Goal: Task Accomplishment & Management: Use online tool/utility

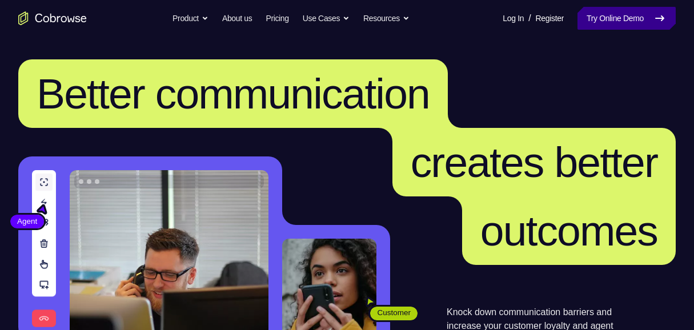
click at [605, 21] on link "Try Online Demo" at bounding box center [627, 18] width 98 height 23
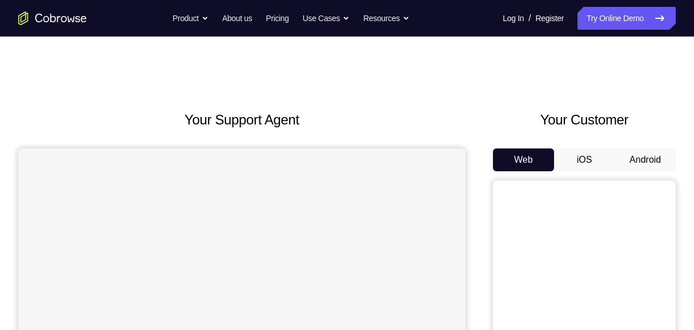
click at [662, 161] on button "Android" at bounding box center [645, 160] width 61 height 23
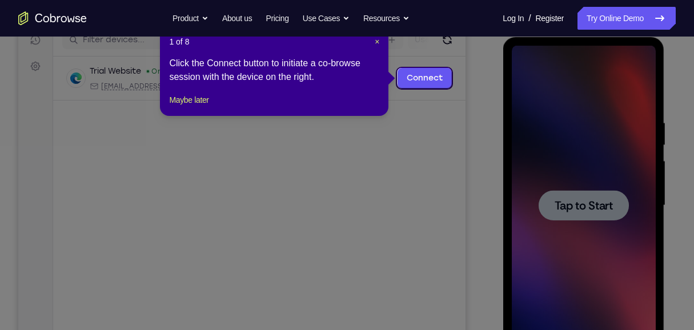
click at [203, 107] on button "Maybe later" at bounding box center [188, 100] width 39 height 14
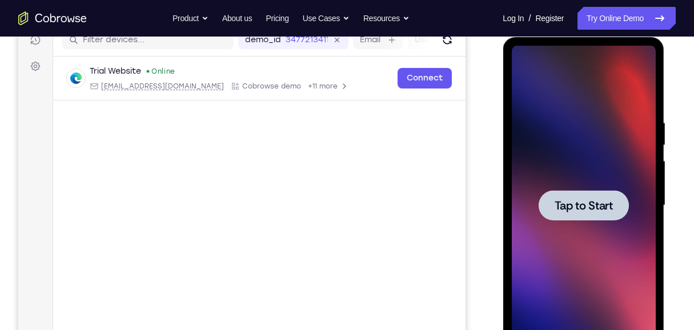
click at [579, 186] on div at bounding box center [583, 206] width 144 height 320
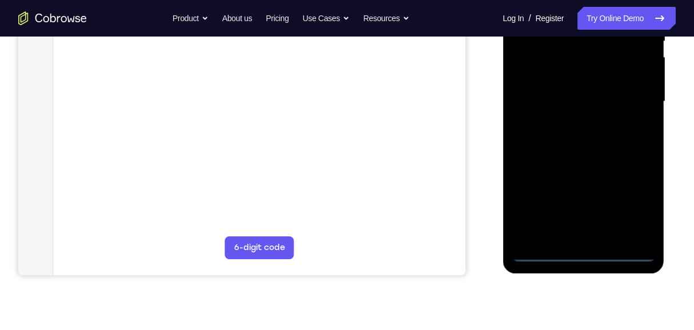
scroll to position [266, 0]
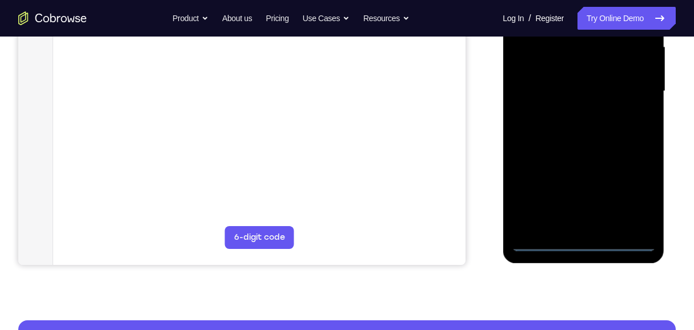
click at [586, 242] on div at bounding box center [583, 91] width 144 height 320
click at [641, 191] on div at bounding box center [583, 91] width 144 height 320
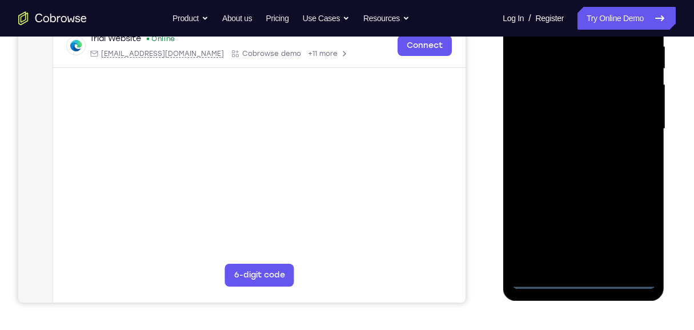
scroll to position [152, 0]
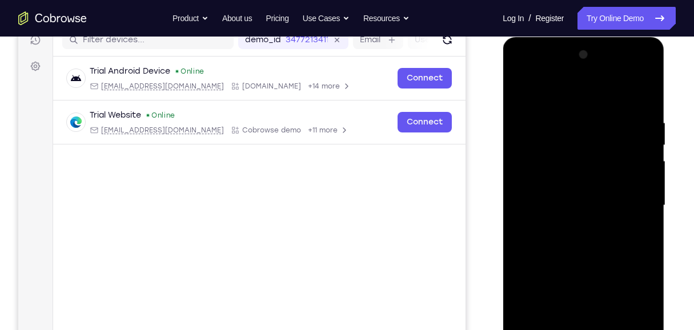
click at [571, 91] on div at bounding box center [583, 206] width 144 height 320
click at [632, 201] on div at bounding box center [583, 206] width 144 height 320
click at [572, 224] on div at bounding box center [583, 206] width 144 height 320
click at [573, 191] on div at bounding box center [583, 206] width 144 height 320
click at [627, 203] on div at bounding box center [583, 206] width 144 height 320
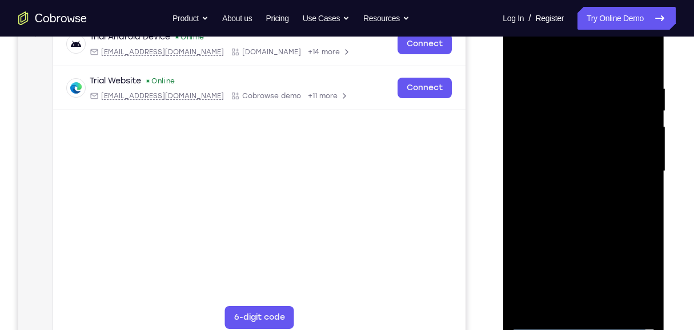
scroll to position [229, 0]
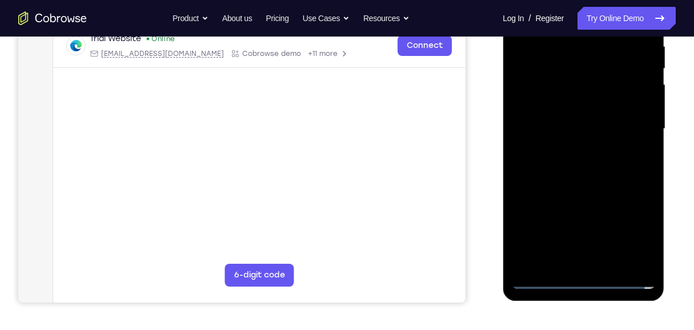
click at [590, 170] on div at bounding box center [583, 129] width 144 height 320
click at [573, 164] on div at bounding box center [583, 129] width 144 height 320
click at [602, 177] on div at bounding box center [583, 129] width 144 height 320
drag, startPoint x: 617, startPoint y: 191, endPoint x: 614, endPoint y: 116, distance: 75.5
click at [614, 116] on div at bounding box center [583, 129] width 144 height 320
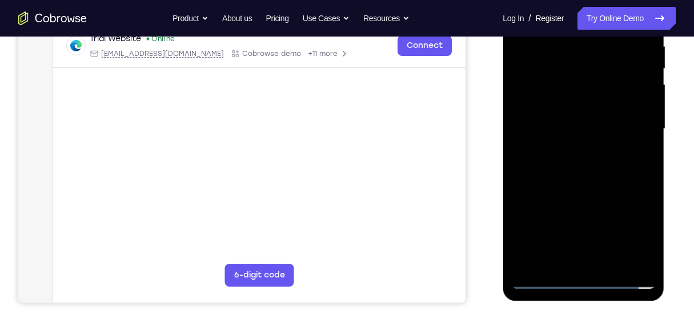
click at [521, 212] on div at bounding box center [583, 129] width 144 height 320
click at [534, 212] on div at bounding box center [583, 129] width 144 height 320
click at [550, 227] on div at bounding box center [583, 129] width 144 height 320
click at [559, 262] on div at bounding box center [583, 129] width 144 height 320
click at [598, 209] on div at bounding box center [583, 129] width 144 height 320
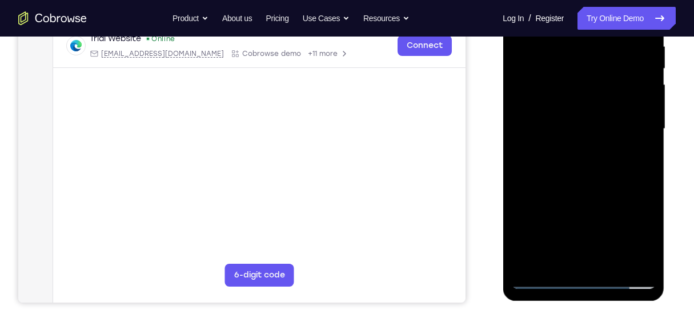
click at [598, 209] on div at bounding box center [583, 129] width 144 height 320
click at [585, 210] on div at bounding box center [583, 129] width 144 height 320
click at [643, 114] on div at bounding box center [583, 129] width 144 height 320
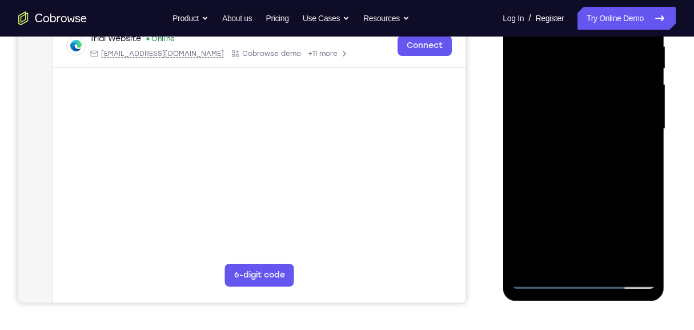
click at [552, 261] on div at bounding box center [583, 129] width 144 height 320
click at [539, 194] on div at bounding box center [583, 129] width 144 height 320
click at [637, 114] on div at bounding box center [583, 129] width 144 height 320
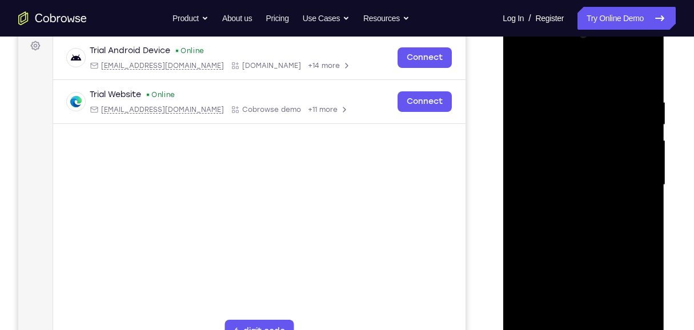
scroll to position [114, 0]
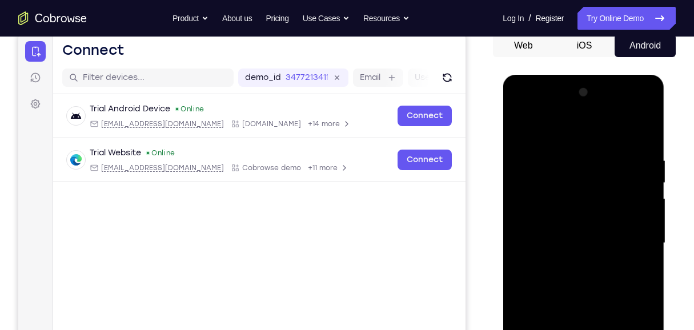
click at [522, 126] on div at bounding box center [583, 243] width 144 height 320
drag, startPoint x: 567, startPoint y: 177, endPoint x: 568, endPoint y: 204, distance: 27.4
click at [568, 204] on div at bounding box center [583, 243] width 144 height 320
click at [648, 124] on div at bounding box center [583, 243] width 144 height 320
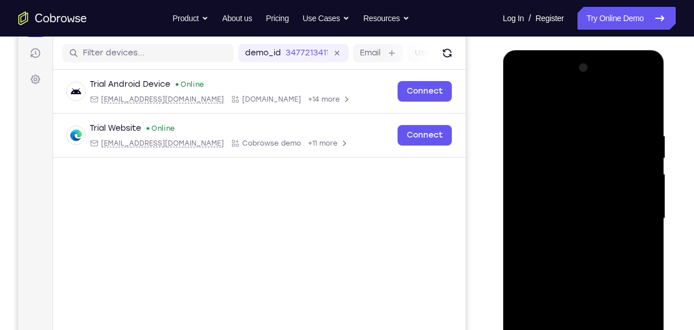
scroll to position [152, 0]
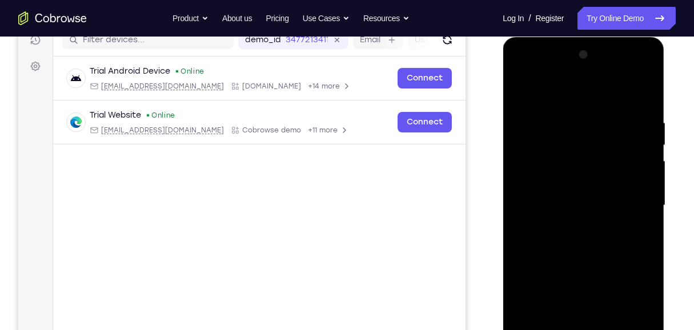
click at [644, 102] on div at bounding box center [583, 206] width 144 height 320
click at [646, 91] on div at bounding box center [583, 206] width 144 height 320
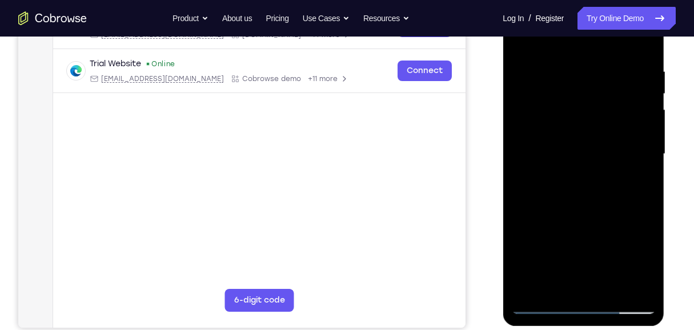
scroll to position [190, 0]
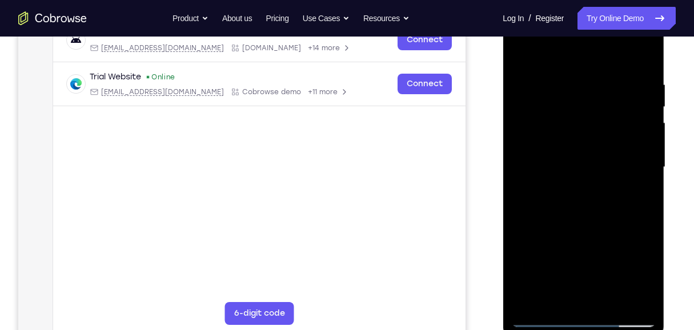
click at [553, 115] on div at bounding box center [583, 167] width 144 height 320
click at [533, 83] on div at bounding box center [583, 167] width 144 height 320
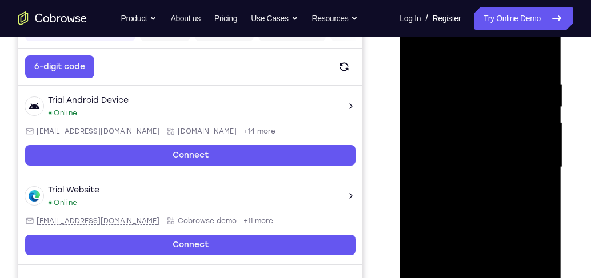
scroll to position [158, 0]
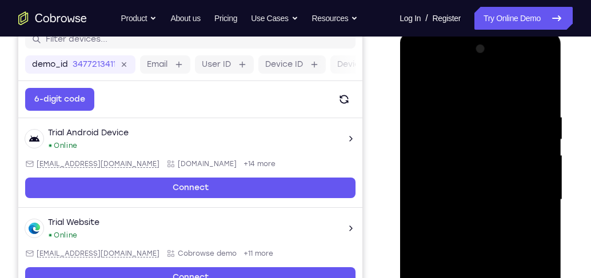
click at [478, 69] on div at bounding box center [480, 200] width 144 height 320
click at [527, 87] on div at bounding box center [480, 200] width 144 height 320
click at [462, 89] on div at bounding box center [480, 200] width 144 height 320
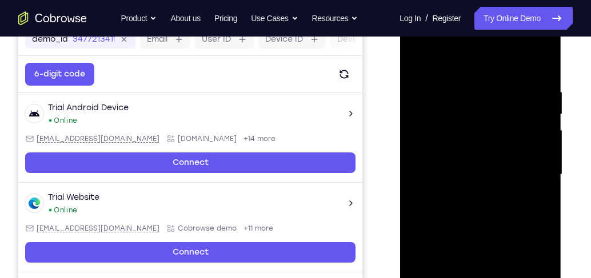
scroll to position [190, 0]
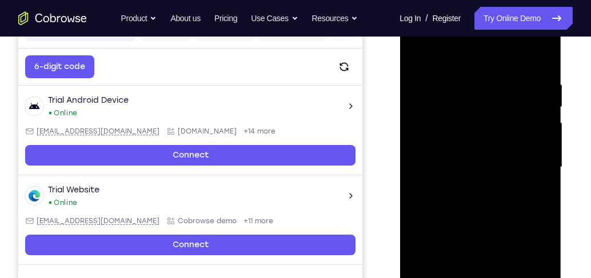
click at [486, 89] on div at bounding box center [480, 167] width 144 height 320
click at [416, 53] on div at bounding box center [480, 167] width 144 height 320
click at [543, 51] on div at bounding box center [480, 167] width 144 height 320
click at [454, 111] on div at bounding box center [480, 167] width 144 height 320
click at [418, 51] on div at bounding box center [480, 167] width 144 height 320
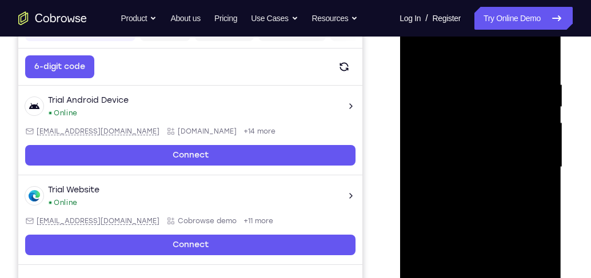
click at [459, 71] on div at bounding box center [480, 167] width 144 height 320
click at [502, 90] on div at bounding box center [480, 167] width 144 height 320
click at [417, 53] on div at bounding box center [480, 167] width 144 height 320
click at [421, 50] on div at bounding box center [480, 167] width 144 height 320
click at [456, 73] on div at bounding box center [480, 167] width 144 height 320
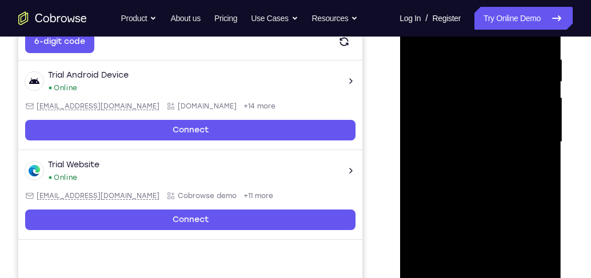
scroll to position [223, 0]
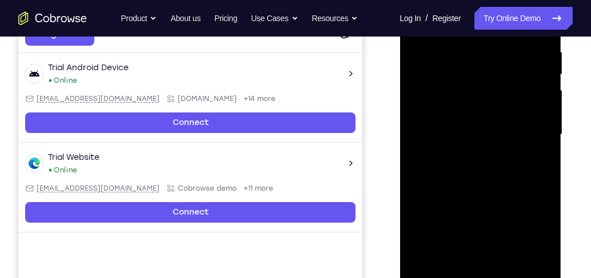
click at [541, 265] on div at bounding box center [480, 135] width 144 height 320
click at [537, 171] on div at bounding box center [480, 135] width 144 height 320
click at [539, 265] on div at bounding box center [480, 135] width 144 height 320
click at [536, 165] on div at bounding box center [480, 135] width 144 height 320
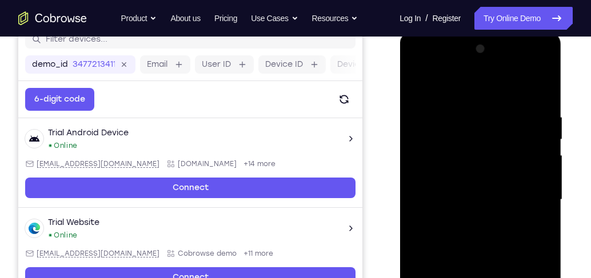
scroll to position [158, 0]
click at [547, 158] on div at bounding box center [480, 200] width 144 height 320
drag, startPoint x: 449, startPoint y: 167, endPoint x: 522, endPoint y: 165, distance: 73.2
click at [522, 165] on div at bounding box center [480, 200] width 144 height 320
drag, startPoint x: 457, startPoint y: 157, endPoint x: 554, endPoint y: 158, distance: 96.6
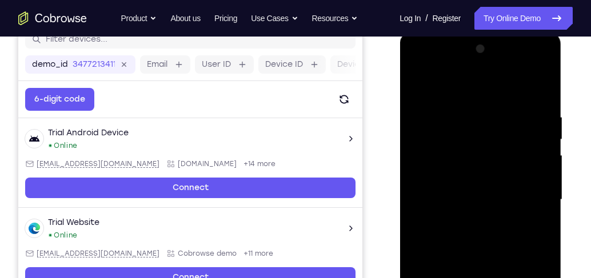
click at [554, 158] on div at bounding box center [480, 201] width 162 height 341
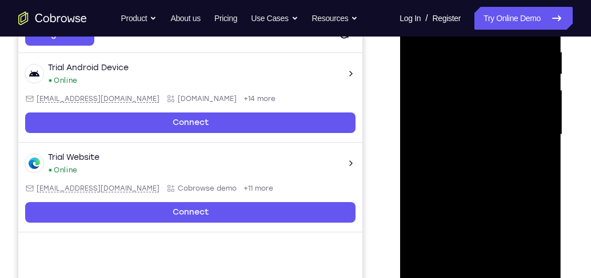
click at [540, 159] on div at bounding box center [480, 135] width 144 height 320
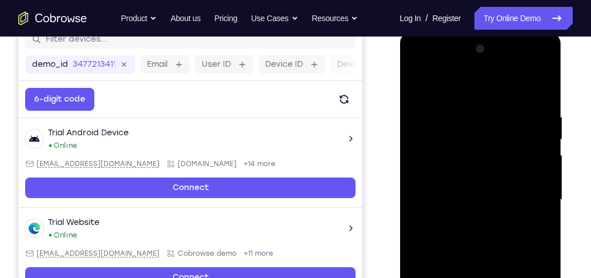
click at [540, 159] on div at bounding box center [480, 200] width 144 height 320
click at [535, 134] on div at bounding box center [480, 200] width 144 height 320
click at [534, 130] on div at bounding box center [480, 200] width 144 height 320
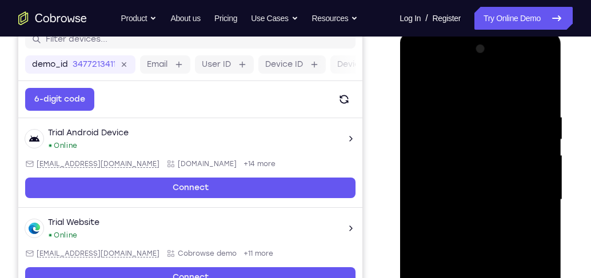
click at [538, 106] on div at bounding box center [480, 200] width 144 height 320
click at [539, 90] on div at bounding box center [480, 200] width 144 height 320
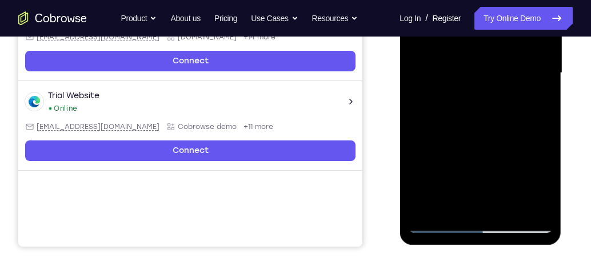
scroll to position [288, 0]
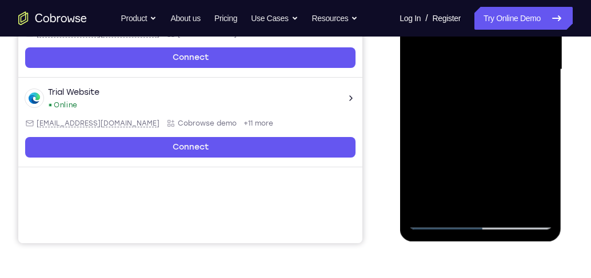
click at [506, 201] on div at bounding box center [480, 70] width 144 height 320
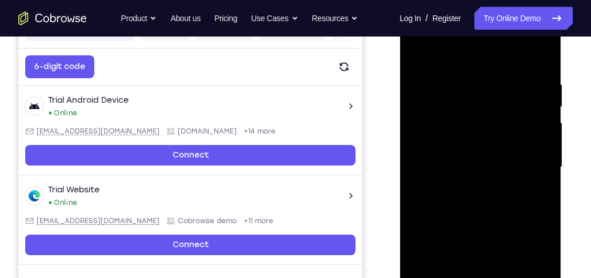
click at [481, 232] on div at bounding box center [480, 167] width 144 height 320
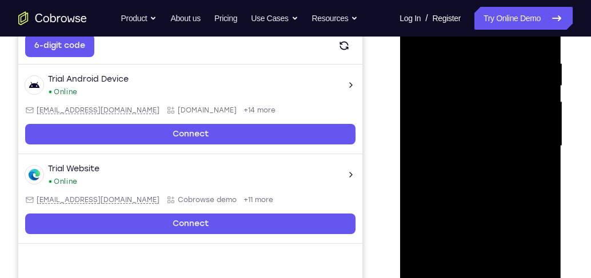
scroll to position [223, 0]
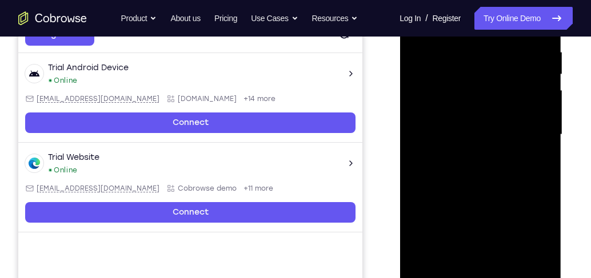
drag, startPoint x: 480, startPoint y: 235, endPoint x: 485, endPoint y: 169, distance: 67.0
click at [485, 169] on div at bounding box center [480, 135] width 144 height 320
click at [461, 226] on div at bounding box center [480, 135] width 144 height 320
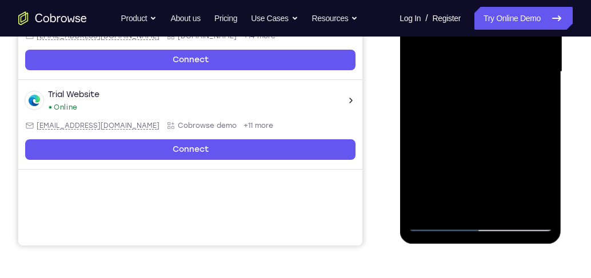
scroll to position [288, 0]
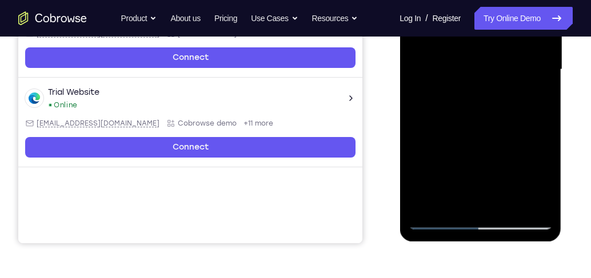
click at [459, 199] on div at bounding box center [480, 70] width 144 height 320
click at [471, 121] on div at bounding box center [480, 70] width 144 height 320
click at [532, 99] on div at bounding box center [480, 70] width 144 height 320
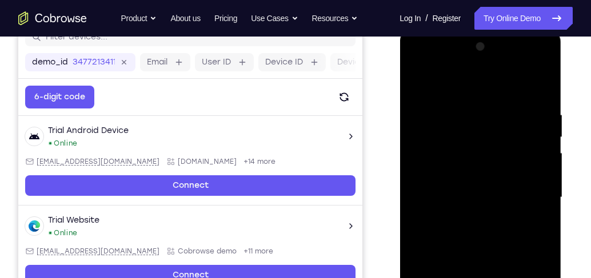
scroll to position [125, 0]
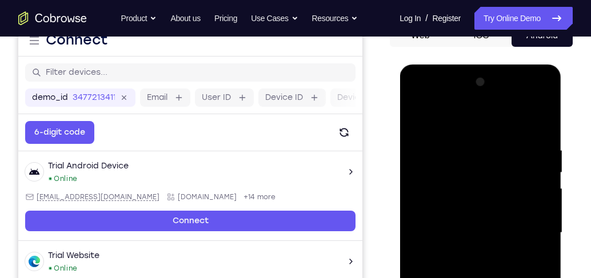
click at [417, 119] on div at bounding box center [480, 233] width 144 height 320
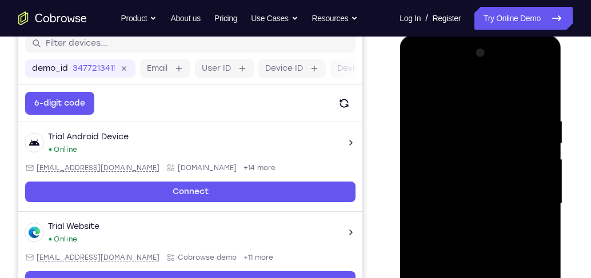
scroll to position [190, 0]
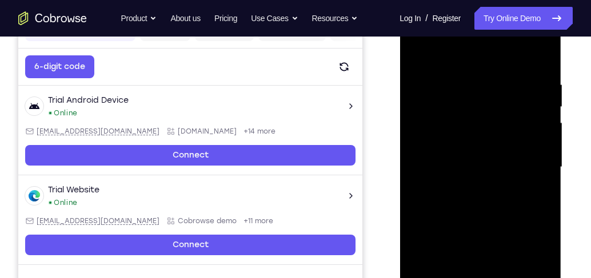
click at [466, 210] on div at bounding box center [480, 167] width 144 height 320
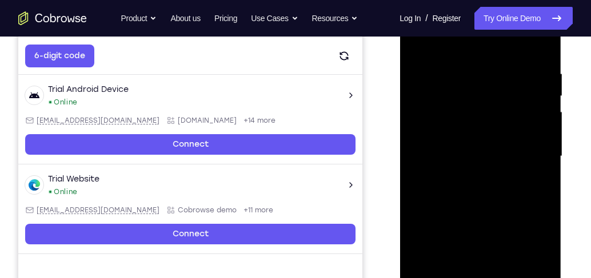
scroll to position [125, 0]
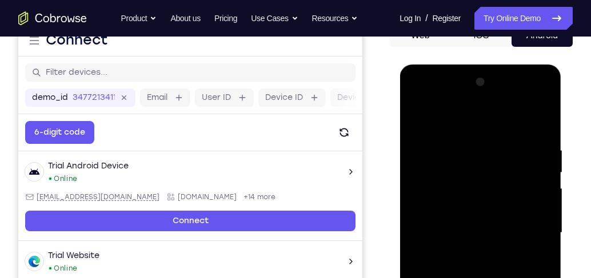
click at [415, 119] on div at bounding box center [480, 233] width 144 height 320
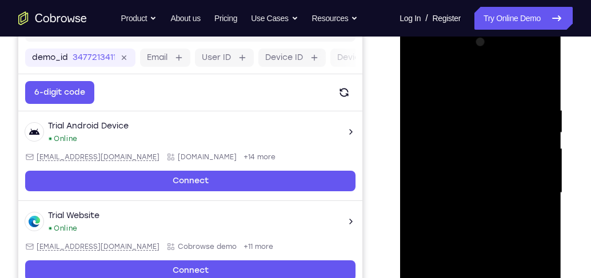
scroll to position [223, 0]
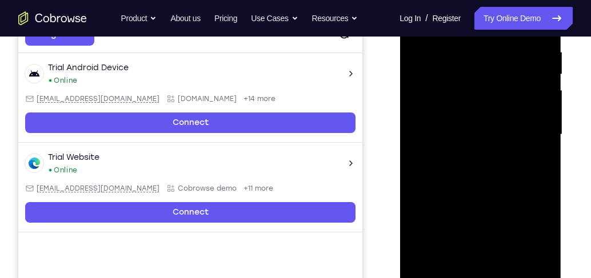
click at [462, 176] on div at bounding box center [480, 135] width 144 height 320
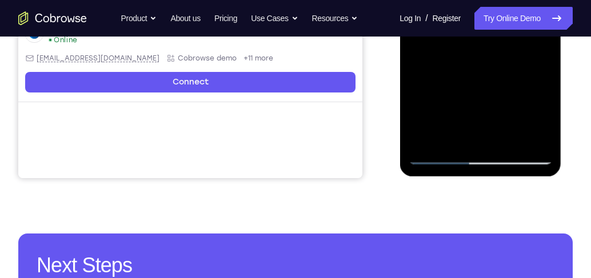
scroll to position [158, 0]
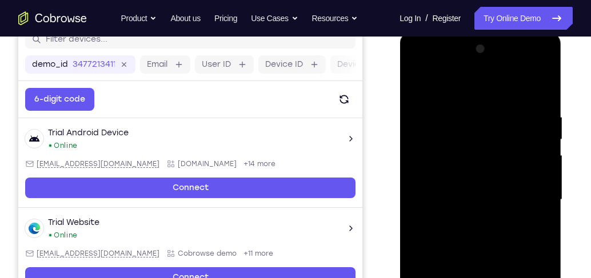
click at [420, 87] on div at bounding box center [480, 200] width 144 height 320
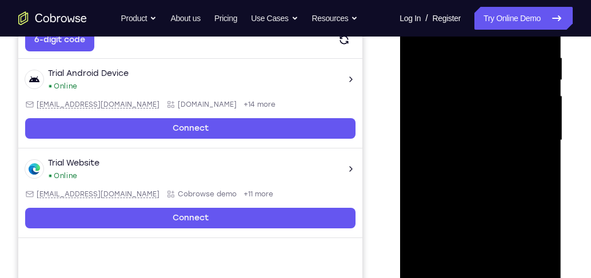
scroll to position [223, 0]
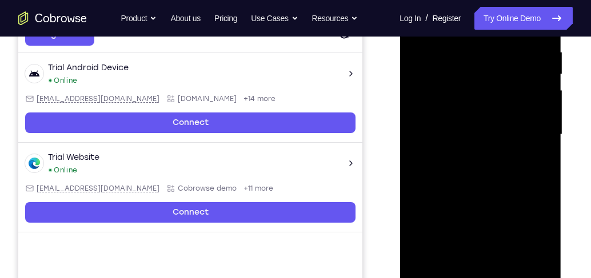
click at [481, 174] on div at bounding box center [480, 135] width 144 height 320
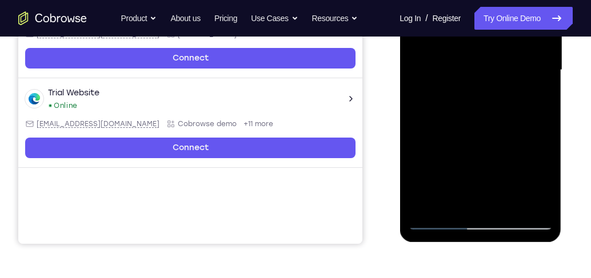
scroll to position [288, 0]
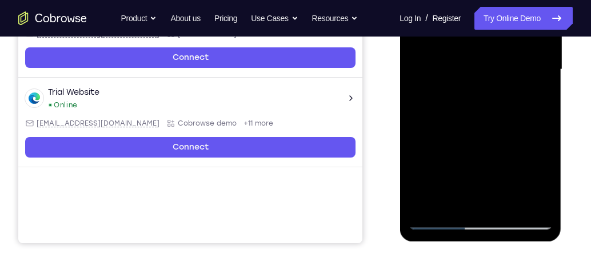
click at [473, 177] on div at bounding box center [480, 70] width 144 height 320
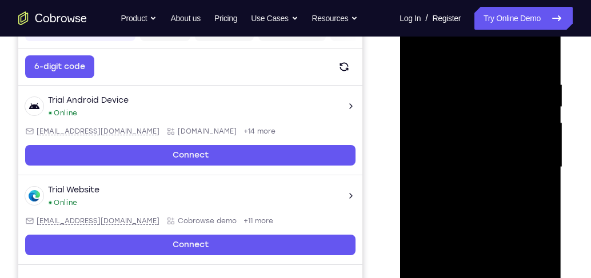
click at [418, 55] on div at bounding box center [480, 167] width 144 height 320
drag, startPoint x: 480, startPoint y: 169, endPoint x: 480, endPoint y: 193, distance: 24.6
click at [480, 193] on div at bounding box center [480, 167] width 144 height 320
click at [480, 165] on div at bounding box center [480, 167] width 144 height 320
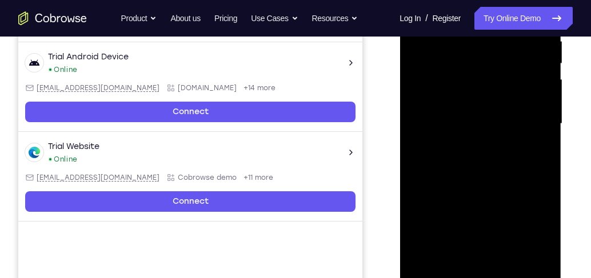
scroll to position [158, 0]
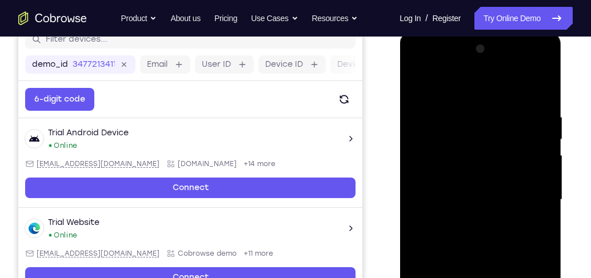
click at [415, 89] on div at bounding box center [480, 200] width 144 height 320
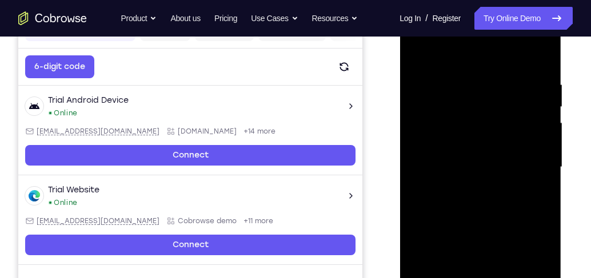
click at [469, 201] on div at bounding box center [480, 167] width 144 height 320
click at [414, 54] on div at bounding box center [480, 167] width 144 height 320
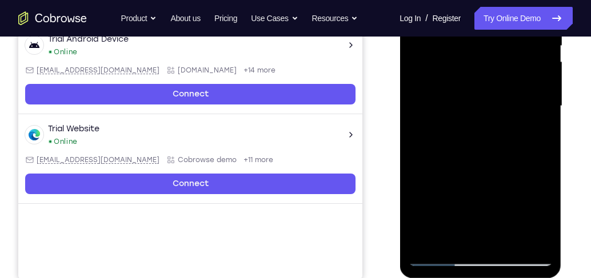
scroll to position [288, 0]
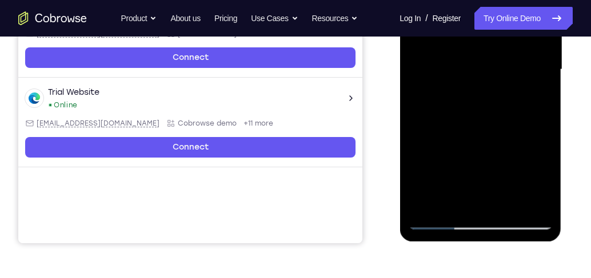
click at [479, 79] on div at bounding box center [480, 70] width 144 height 320
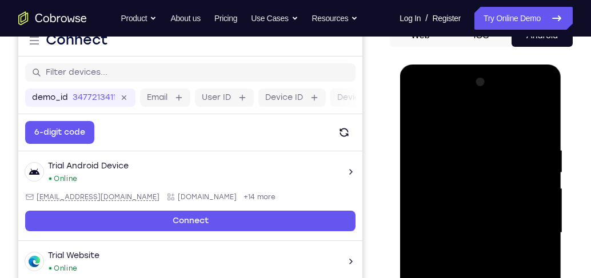
click at [417, 118] on div at bounding box center [480, 233] width 144 height 320
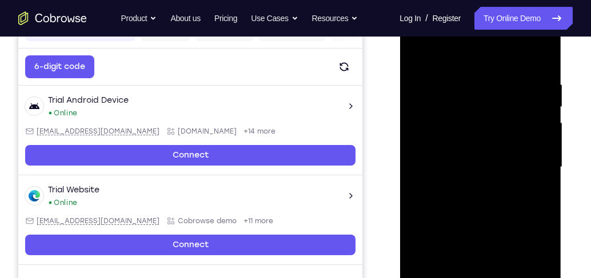
drag, startPoint x: 491, startPoint y: 143, endPoint x: 514, endPoint y: 275, distance: 134.4
click at [514, 275] on div at bounding box center [480, 167] width 144 height 320
drag, startPoint x: 509, startPoint y: 203, endPoint x: 513, endPoint y: 285, distance: 81.8
click at [513, 285] on div at bounding box center [480, 167] width 144 height 320
drag, startPoint x: 494, startPoint y: 150, endPoint x: 498, endPoint y: 295, distance: 145.2
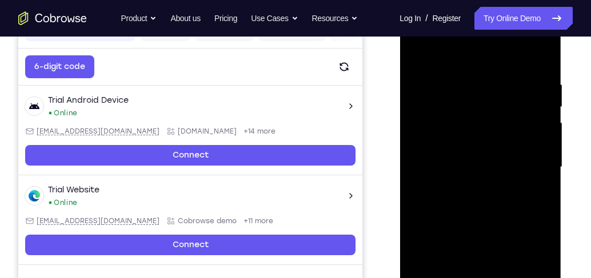
click at [498, 295] on div at bounding box center [480, 167] width 144 height 320
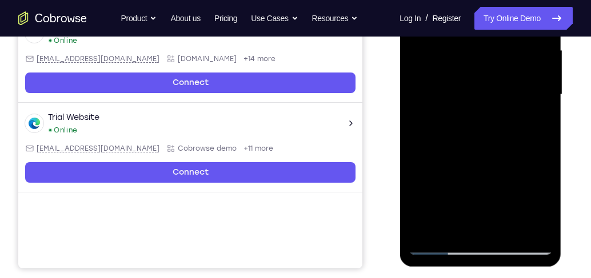
scroll to position [158, 0]
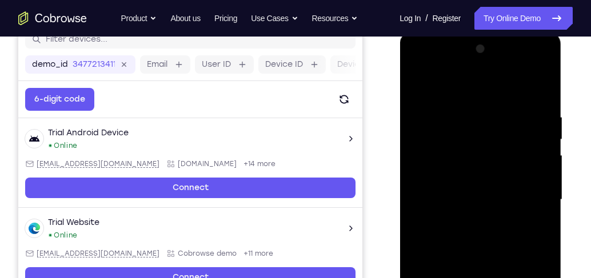
click at [425, 81] on div at bounding box center [480, 200] width 144 height 320
drag, startPoint x: 489, startPoint y: 230, endPoint x: 492, endPoint y: 295, distance: 64.6
click at [492, 295] on div at bounding box center [480, 200] width 144 height 320
drag, startPoint x: 498, startPoint y: 134, endPoint x: 507, endPoint y: 295, distance: 160.8
click at [507, 295] on div at bounding box center [480, 200] width 144 height 320
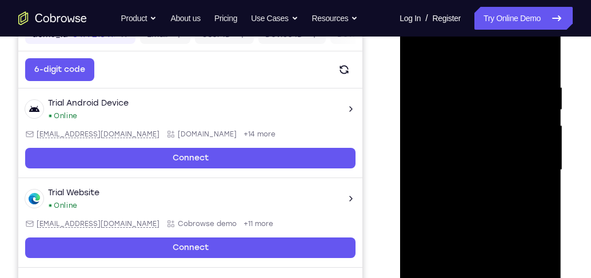
scroll to position [223, 0]
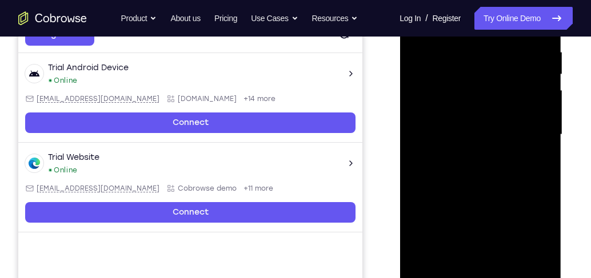
click at [508, 177] on div at bounding box center [480, 135] width 144 height 320
click at [465, 47] on div at bounding box center [480, 135] width 144 height 320
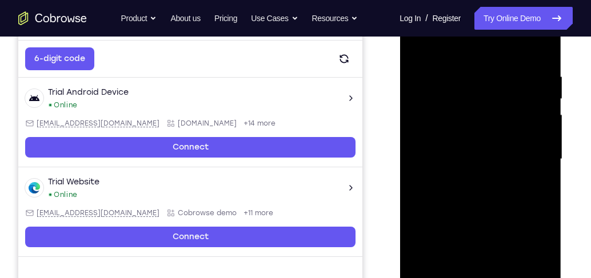
scroll to position [158, 0]
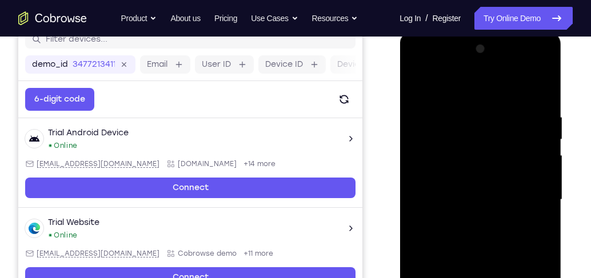
click at [526, 123] on div at bounding box center [480, 200] width 144 height 320
click at [532, 127] on div at bounding box center [480, 200] width 144 height 320
drag, startPoint x: 509, startPoint y: 114, endPoint x: 375, endPoint y: 103, distance: 134.1
click at [399, 103] on html "Online web based iOS Simulators and Android Emulators. Run iPhone, iPad, Mobile…" at bounding box center [480, 202] width 163 height 343
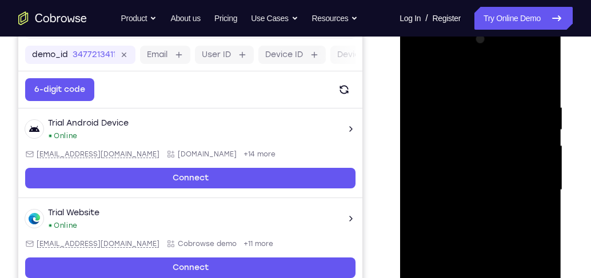
scroll to position [190, 0]
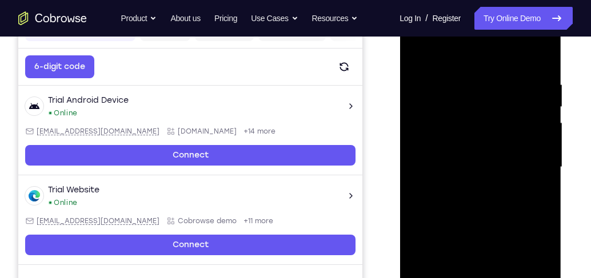
click at [526, 188] on div at bounding box center [480, 167] width 144 height 320
click at [541, 106] on div at bounding box center [480, 167] width 144 height 320
click at [535, 119] on div at bounding box center [480, 167] width 144 height 320
click at [405, 159] on div at bounding box center [480, 169] width 162 height 341
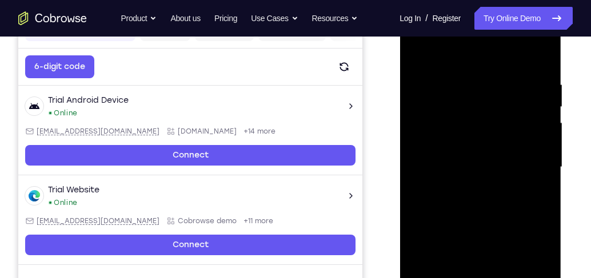
click at [413, 159] on div at bounding box center [480, 167] width 144 height 320
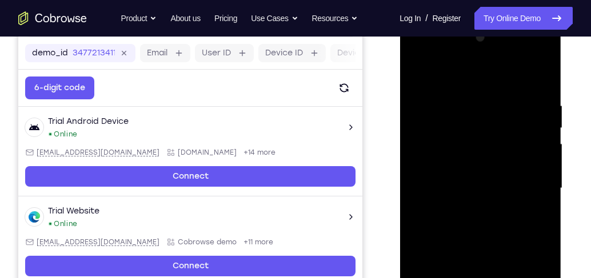
scroll to position [158, 0]
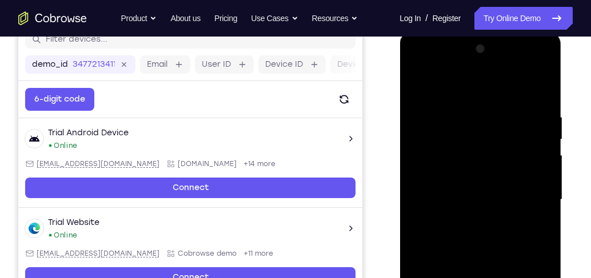
click at [541, 92] on div at bounding box center [480, 200] width 144 height 320
click at [543, 85] on div at bounding box center [480, 200] width 144 height 320
click at [440, 150] on div at bounding box center [480, 200] width 144 height 320
drag, startPoint x: 469, startPoint y: 170, endPoint x: 465, endPoint y: 282, distance: 112.6
click at [465, 282] on div at bounding box center [480, 200] width 144 height 320
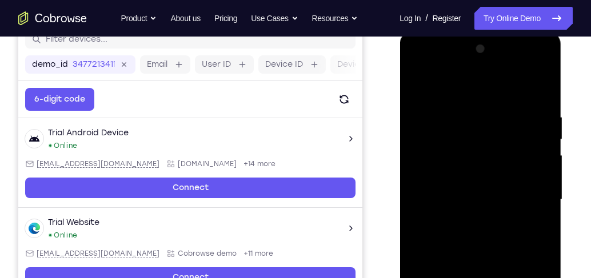
drag, startPoint x: 447, startPoint y: 129, endPoint x: 460, endPoint y: 295, distance: 166.8
click at [460, 295] on div at bounding box center [480, 200] width 144 height 320
click at [419, 81] on div at bounding box center [480, 200] width 144 height 320
drag, startPoint x: 497, startPoint y: 206, endPoint x: 505, endPoint y: 132, distance: 74.6
click at [505, 132] on div at bounding box center [480, 200] width 144 height 320
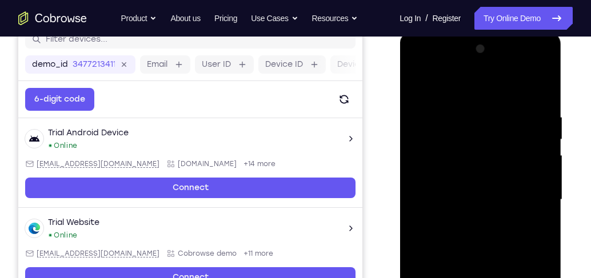
click at [542, 156] on div at bounding box center [480, 200] width 144 height 320
drag, startPoint x: 489, startPoint y: 210, endPoint x: 491, endPoint y: 83, distance: 126.9
click at [491, 81] on div at bounding box center [480, 200] width 144 height 320
drag, startPoint x: 479, startPoint y: 198, endPoint x: 485, endPoint y: 110, distance: 88.2
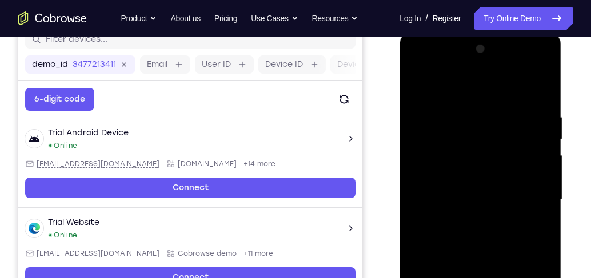
click at [485, 110] on div at bounding box center [480, 200] width 144 height 320
drag, startPoint x: 501, startPoint y: 205, endPoint x: 501, endPoint y: 104, distance: 100.6
click at [500, 107] on div at bounding box center [480, 200] width 144 height 320
drag, startPoint x: 497, startPoint y: 205, endPoint x: 503, endPoint y: 119, distance: 85.4
click at [503, 121] on div at bounding box center [480, 200] width 144 height 320
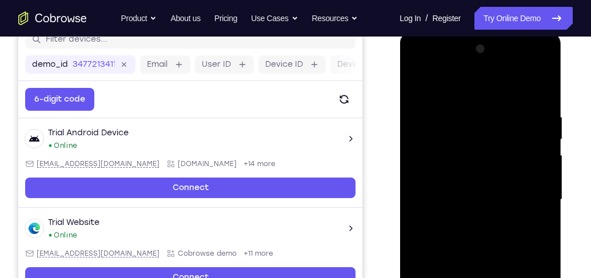
drag, startPoint x: 492, startPoint y: 198, endPoint x: 506, endPoint y: 125, distance: 74.5
click at [506, 125] on div at bounding box center [480, 200] width 144 height 320
drag, startPoint x: 498, startPoint y: 118, endPoint x: 514, endPoint y: 98, distance: 26.1
click at [514, 98] on div at bounding box center [480, 200] width 144 height 320
drag, startPoint x: 495, startPoint y: 187, endPoint x: 499, endPoint y: 114, distance: 73.8
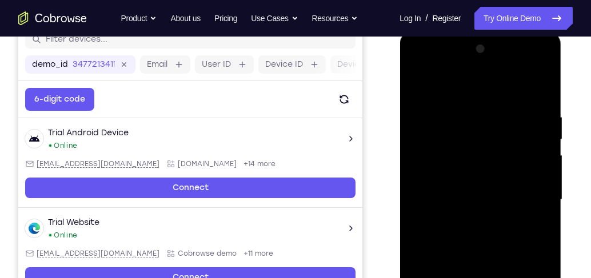
click at [499, 114] on div at bounding box center [480, 200] width 144 height 320
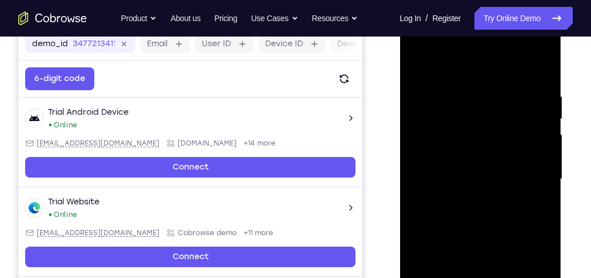
scroll to position [190, 0]
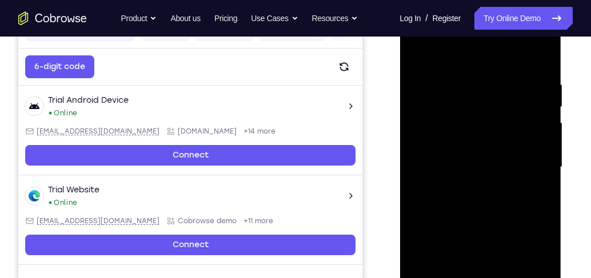
drag, startPoint x: 494, startPoint y: 110, endPoint x: 499, endPoint y: 230, distance: 120.7
click at [499, 230] on div at bounding box center [480, 167] width 144 height 320
drag, startPoint x: 499, startPoint y: 139, endPoint x: 503, endPoint y: 181, distance: 42.0
click at [503, 181] on div at bounding box center [480, 167] width 144 height 320
drag, startPoint x: 512, startPoint y: 224, endPoint x: 511, endPoint y: 91, distance: 133.1
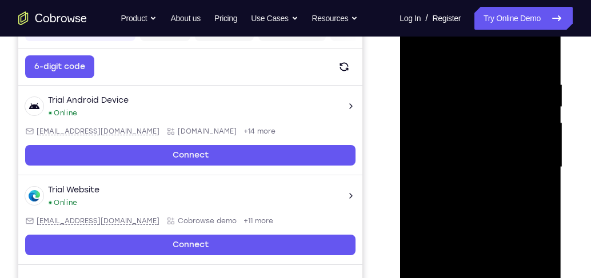
click at [511, 91] on div at bounding box center [480, 167] width 144 height 320
drag, startPoint x: 511, startPoint y: 183, endPoint x: 513, endPoint y: 95, distance: 88.0
click at [513, 95] on div at bounding box center [480, 167] width 144 height 320
drag, startPoint x: 493, startPoint y: 223, endPoint x: 486, endPoint y: 147, distance: 76.3
click at [486, 147] on div at bounding box center [480, 167] width 144 height 320
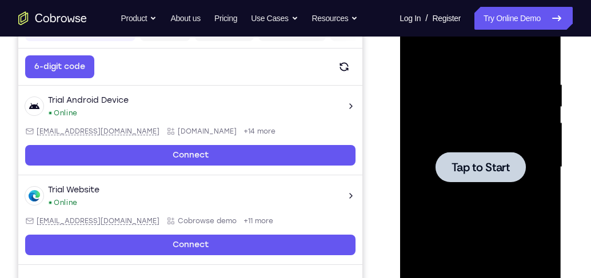
click at [468, 114] on div at bounding box center [480, 167] width 144 height 320
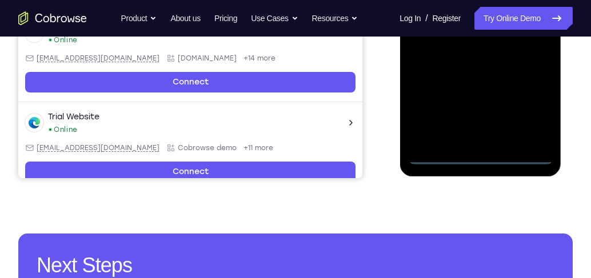
scroll to position [353, 0]
click at [483, 154] on div at bounding box center [480, 5] width 144 height 320
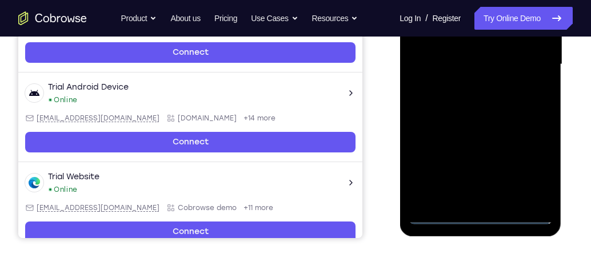
scroll to position [288, 0]
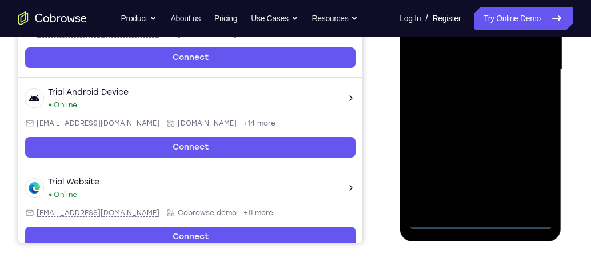
click at [533, 171] on div at bounding box center [480, 70] width 144 height 320
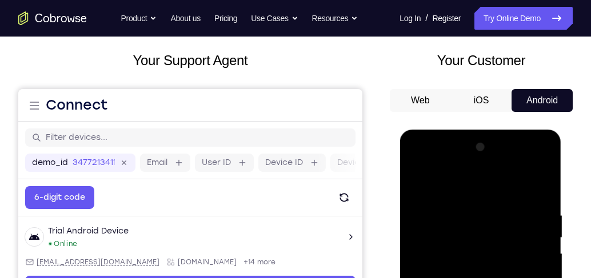
drag, startPoint x: 468, startPoint y: 188, endPoint x: 796, endPoint y: 289, distance: 343.6
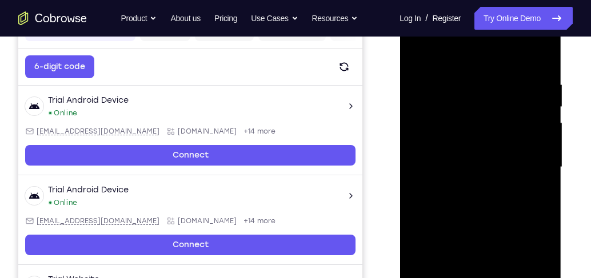
click at [533, 160] on div at bounding box center [480, 167] width 144 height 320
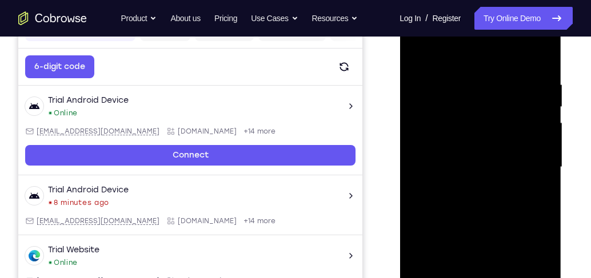
click at [467, 189] on div at bounding box center [480, 167] width 144 height 320
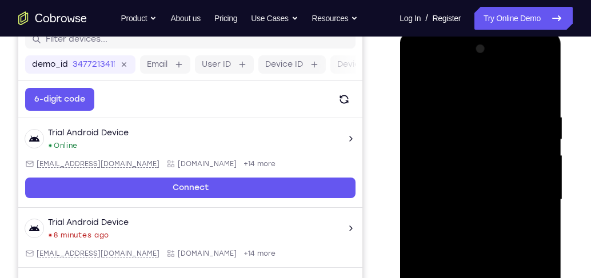
click at [478, 186] on div at bounding box center [480, 200] width 144 height 320
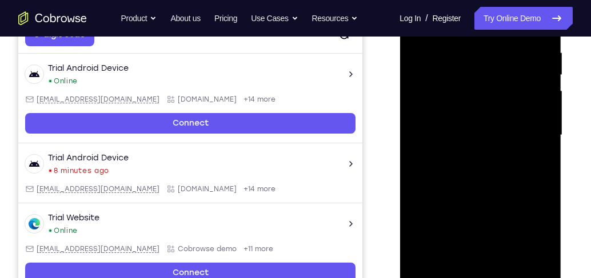
scroll to position [223, 0]
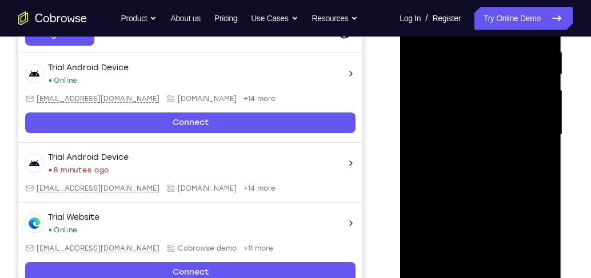
click at [446, 132] on div at bounding box center [480, 135] width 144 height 320
click at [474, 171] on div at bounding box center [480, 135] width 144 height 320
click at [490, 178] on div at bounding box center [480, 135] width 144 height 320
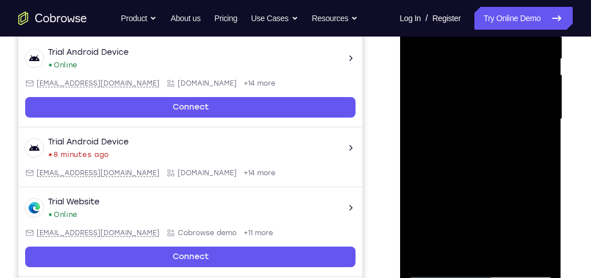
scroll to position [288, 0]
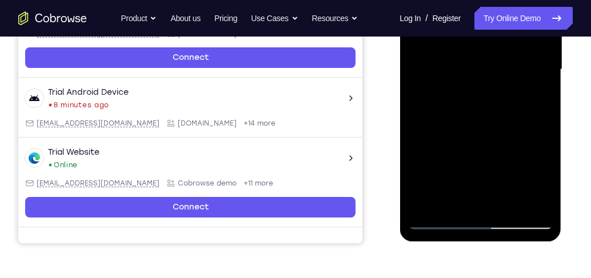
click at [546, 190] on div at bounding box center [480, 70] width 144 height 320
click at [545, 205] on div at bounding box center [480, 70] width 144 height 320
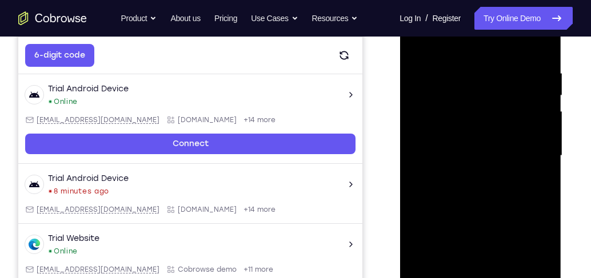
scroll to position [190, 0]
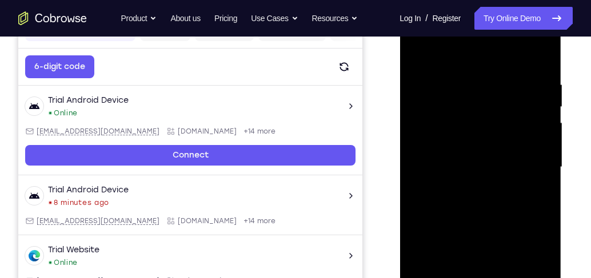
drag, startPoint x: 521, startPoint y: 75, endPoint x: 426, endPoint y: 80, distance: 95.0
click at [432, 82] on div at bounding box center [480, 167] width 144 height 320
drag, startPoint x: 500, startPoint y: 119, endPoint x: 504, endPoint y: 242, distance: 122.9
click at [506, 242] on div at bounding box center [480, 167] width 144 height 320
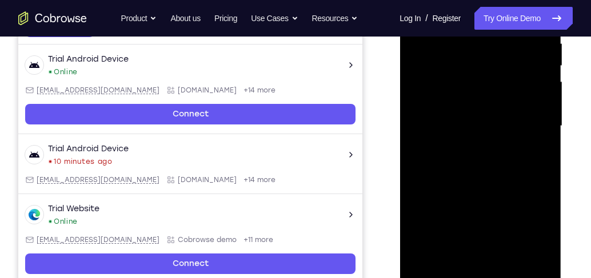
scroll to position [255, 0]
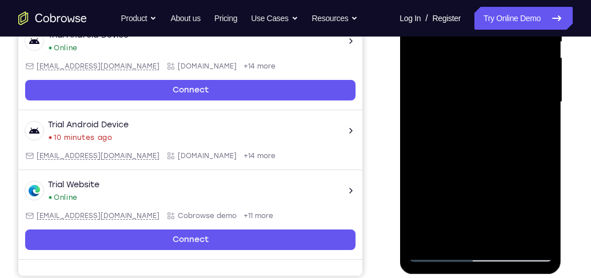
click at [544, 234] on div at bounding box center [480, 102] width 144 height 320
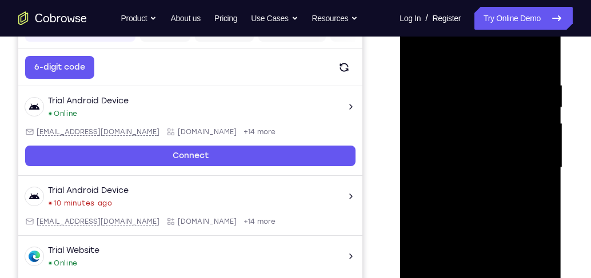
scroll to position [125, 0]
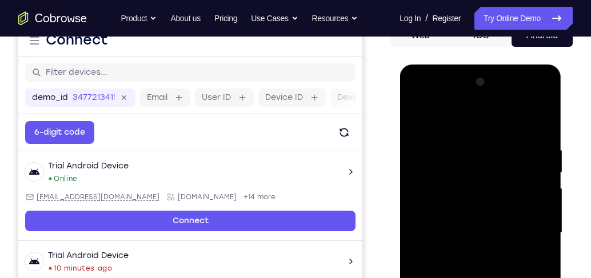
drag, startPoint x: 522, startPoint y: 149, endPoint x: 493, endPoint y: 146, distance: 28.8
click at [430, 147] on div at bounding box center [480, 233] width 144 height 320
drag, startPoint x: 515, startPoint y: 145, endPoint x: 440, endPoint y: 144, distance: 74.9
click at [435, 145] on div at bounding box center [480, 233] width 144 height 320
drag, startPoint x: 459, startPoint y: 145, endPoint x: 421, endPoint y: 145, distance: 37.7
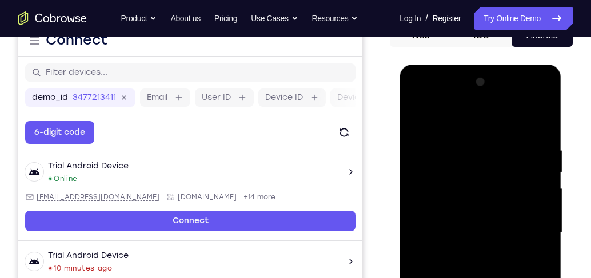
click at [431, 145] on div at bounding box center [480, 233] width 144 height 320
drag, startPoint x: 531, startPoint y: 148, endPoint x: 446, endPoint y: 150, distance: 85.7
click at [446, 150] on div at bounding box center [480, 233] width 144 height 320
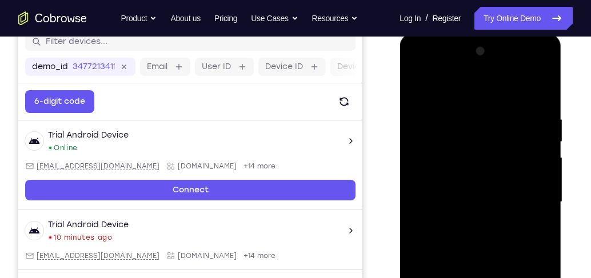
scroll to position [190, 0]
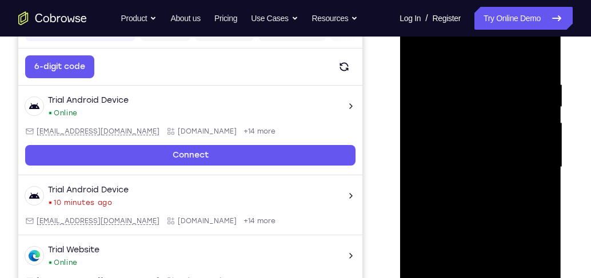
drag, startPoint x: 498, startPoint y: 161, endPoint x: 476, endPoint y: 294, distance: 135.5
click at [476, 294] on div at bounding box center [480, 167] width 144 height 320
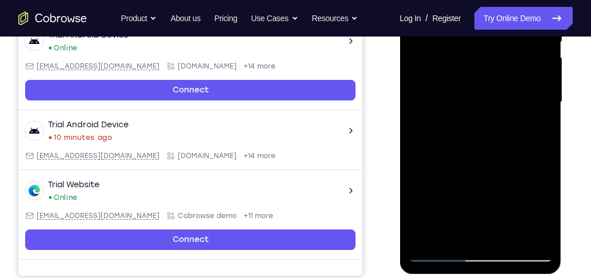
click at [541, 234] on div at bounding box center [480, 102] width 144 height 320
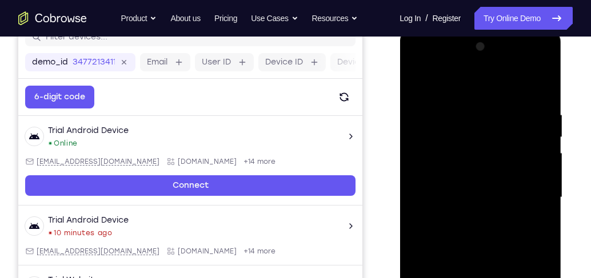
scroll to position [158, 0]
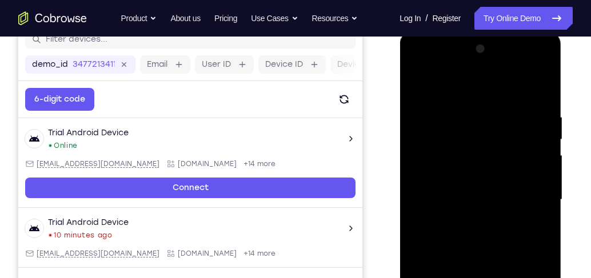
drag, startPoint x: 510, startPoint y: 118, endPoint x: 425, endPoint y: 116, distance: 85.7
click at [433, 118] on div at bounding box center [480, 200] width 144 height 320
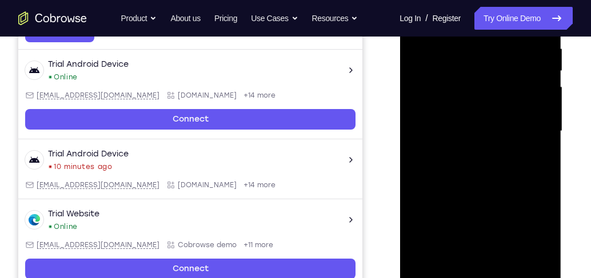
scroll to position [190, 0]
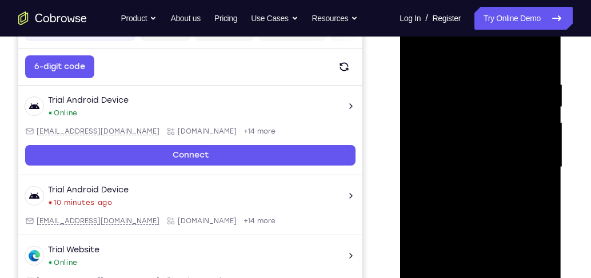
drag, startPoint x: 508, startPoint y: 91, endPoint x: 495, endPoint y: 235, distance: 144.6
click at [495, 235] on div at bounding box center [480, 167] width 144 height 320
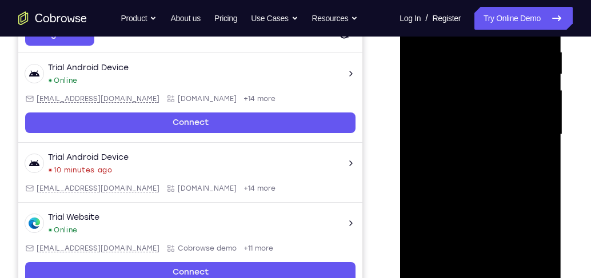
click at [545, 159] on div at bounding box center [480, 135] width 144 height 320
drag, startPoint x: 523, startPoint y: 51, endPoint x: 451, endPoint y: 49, distance: 71.5
click at [451, 49] on div at bounding box center [480, 135] width 144 height 320
drag, startPoint x: 509, startPoint y: 48, endPoint x: 455, endPoint y: 51, distance: 53.2
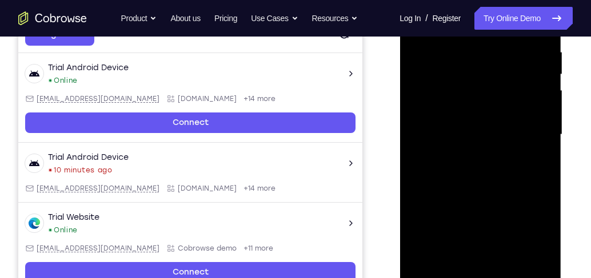
click at [455, 51] on div at bounding box center [480, 135] width 144 height 320
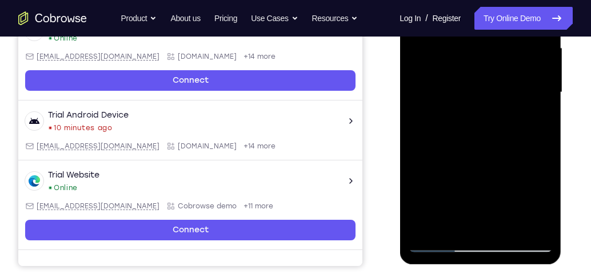
scroll to position [321, 0]
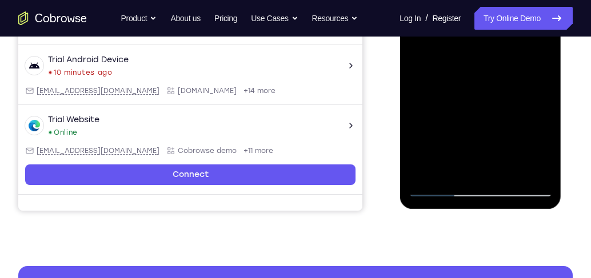
click at [545, 170] on div at bounding box center [480, 37] width 144 height 320
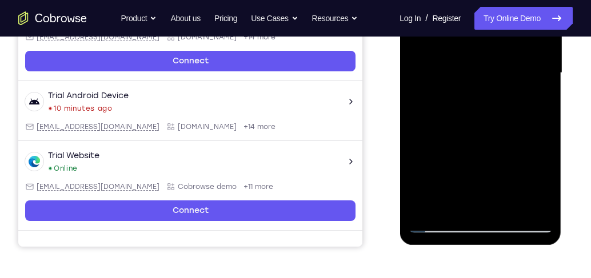
scroll to position [190, 0]
